Goal: Task Accomplishment & Management: Manage account settings

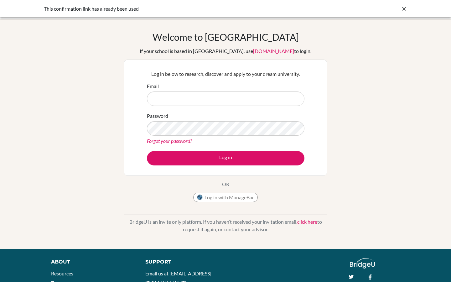
type input "[PERSON_NAME][EMAIL_ADDRESS][DOMAIN_NAME]"
click at [183, 143] on link "Forgot your password?" at bounding box center [169, 141] width 45 height 6
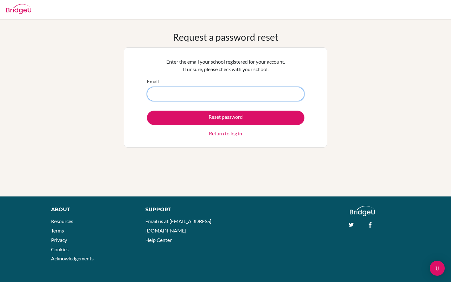
type input "[PERSON_NAME][EMAIL_ADDRESS][DOMAIN_NAME]"
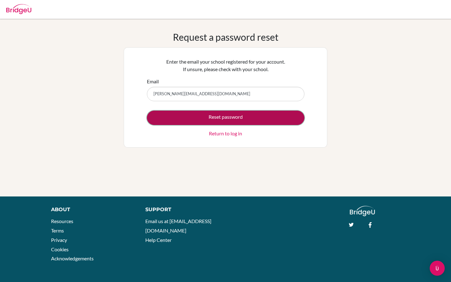
click at [215, 119] on button "Reset password" at bounding box center [226, 118] width 158 height 14
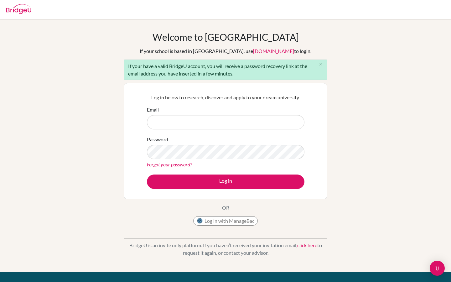
type input "[PERSON_NAME][EMAIL_ADDRESS][DOMAIN_NAME]"
click at [216, 189] on div "Log in below to research, discover and apply to your dream university. Email [P…" at bounding box center [226, 141] width 166 height 103
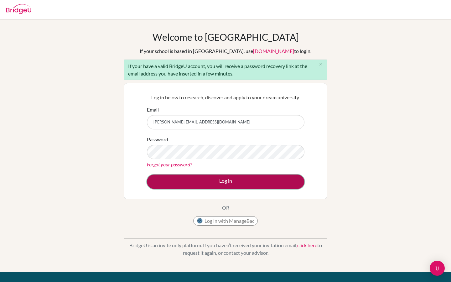
click at [216, 186] on button "Log in" at bounding box center [226, 182] width 158 height 14
click at [214, 184] on button "Log in" at bounding box center [226, 182] width 158 height 14
